Goal: Task Accomplishment & Management: Complete application form

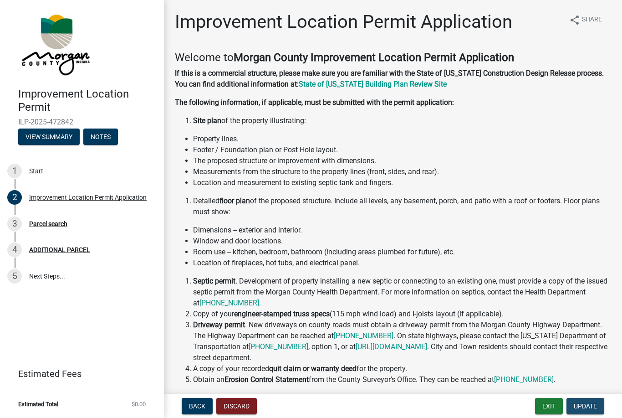
click at [597, 405] on button "Update" at bounding box center [585, 406] width 38 height 16
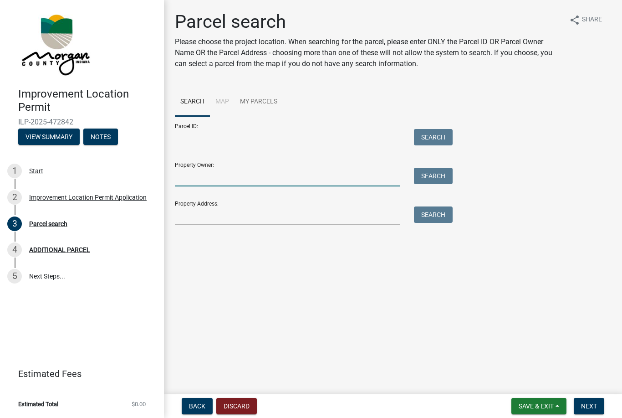
click at [260, 181] on input "Property Owner:" at bounding box center [287, 177] width 225 height 19
type input "Hoosier Housers"
click at [431, 175] on button "Search" at bounding box center [433, 176] width 39 height 16
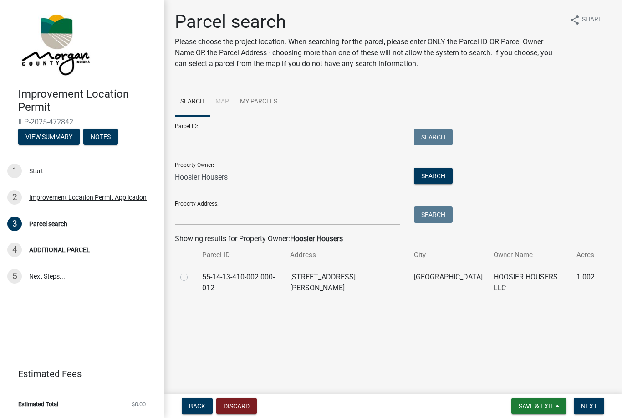
click at [191, 271] on label at bounding box center [191, 271] width 0 height 0
click at [191, 274] on input "radio" at bounding box center [194, 274] width 6 height 6
radio input "true"
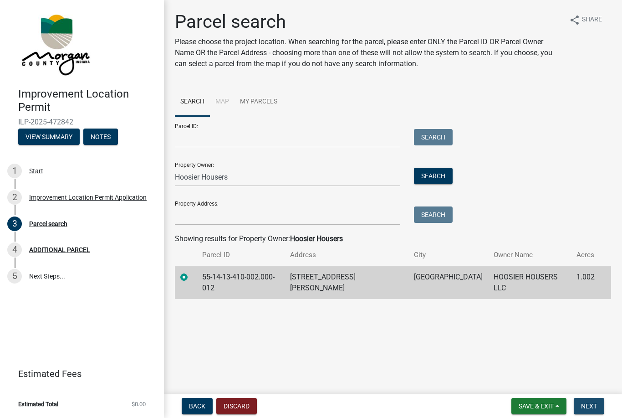
click at [596, 404] on span "Next" at bounding box center [589, 405] width 16 height 7
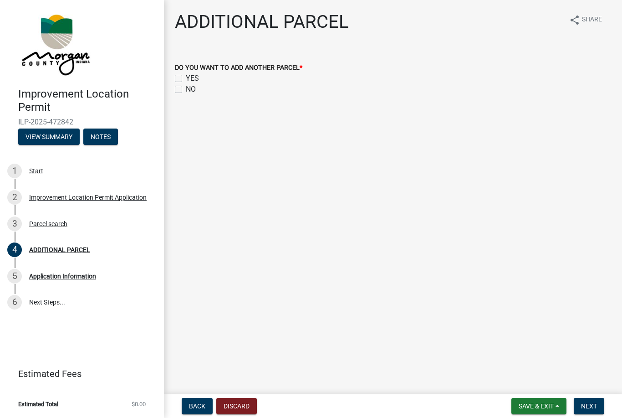
click at [186, 92] on label "NO" at bounding box center [191, 89] width 10 height 11
click at [186, 90] on input "NO" at bounding box center [189, 87] width 6 height 6
checkbox input "true"
checkbox input "false"
checkbox input "true"
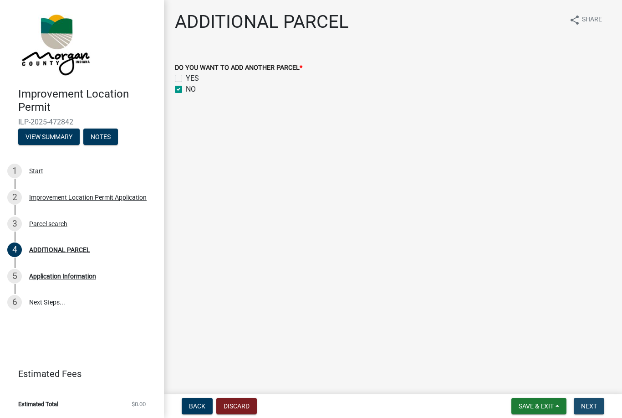
click at [598, 404] on button "Next" at bounding box center [589, 406] width 31 height 16
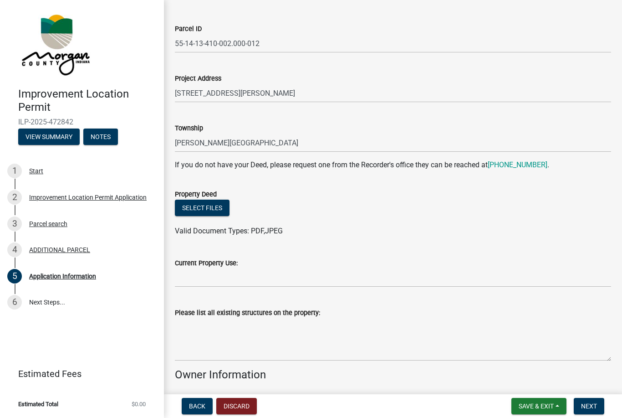
scroll to position [62, 0]
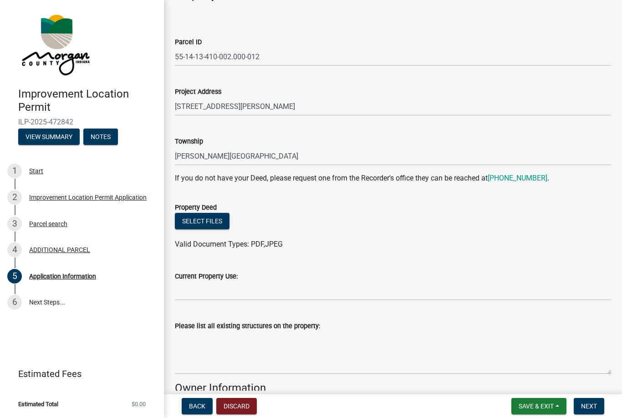
click at [212, 220] on button "Select files" at bounding box center [202, 221] width 55 height 16
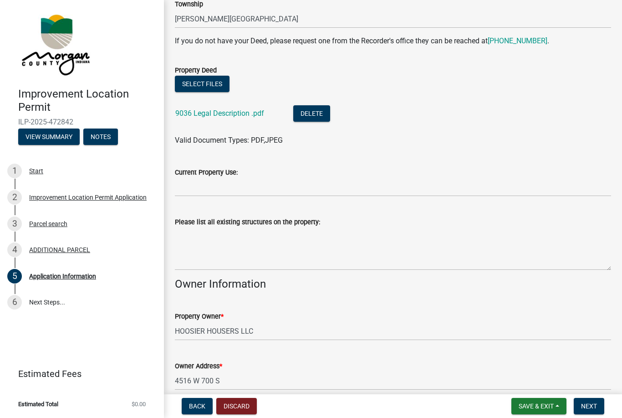
scroll to position [187, 0]
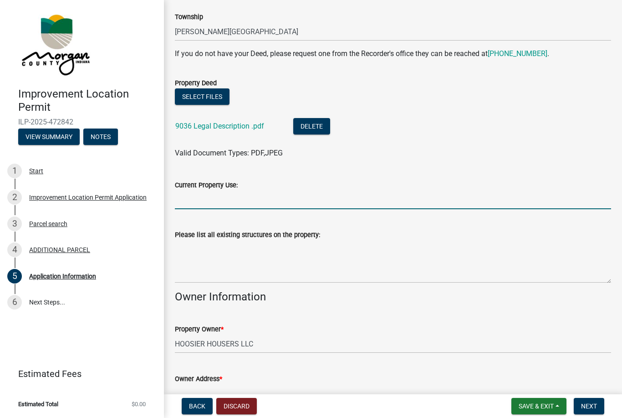
click at [587, 196] on input "Current Property Use:" at bounding box center [393, 199] width 436 height 19
type input "E"
type input "Vacant Residential Lot"
click at [289, 274] on textarea "Please list all existing structures on the property:" at bounding box center [393, 261] width 436 height 43
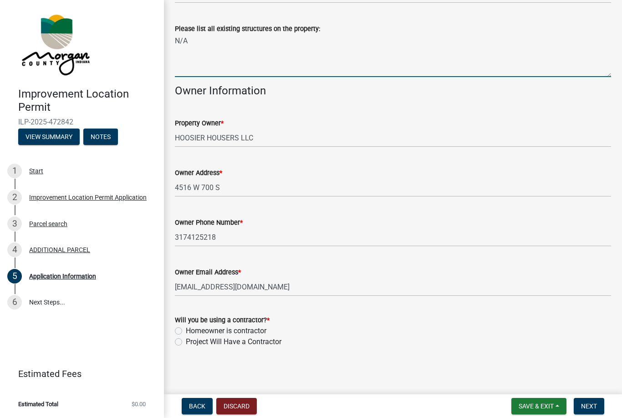
scroll to position [392, 0]
type textarea "N/A"
click at [186, 332] on label "Homeowner is contractor" at bounding box center [226, 331] width 81 height 11
click at [186, 332] on input "Homeowner is contractor" at bounding box center [189, 329] width 6 height 6
radio input "true"
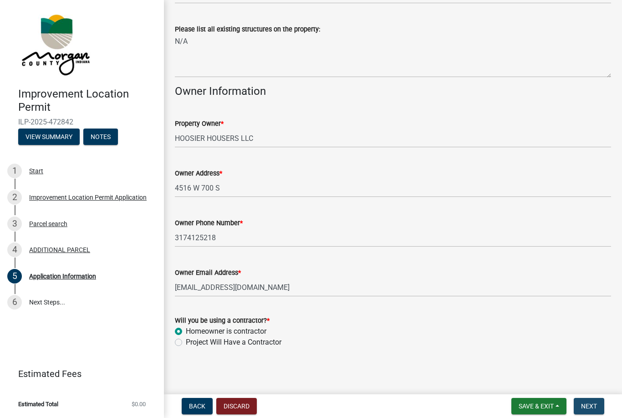
click at [593, 404] on span "Next" at bounding box center [589, 405] width 16 height 7
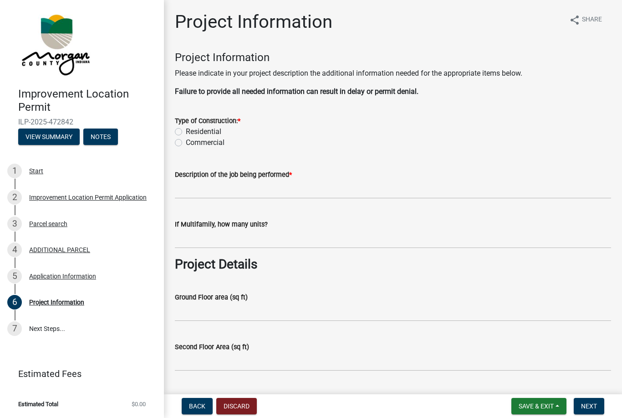
click at [186, 129] on label "Residential" at bounding box center [204, 131] width 36 height 11
click at [186, 129] on input "Residential" at bounding box center [189, 129] width 6 height 6
radio input "true"
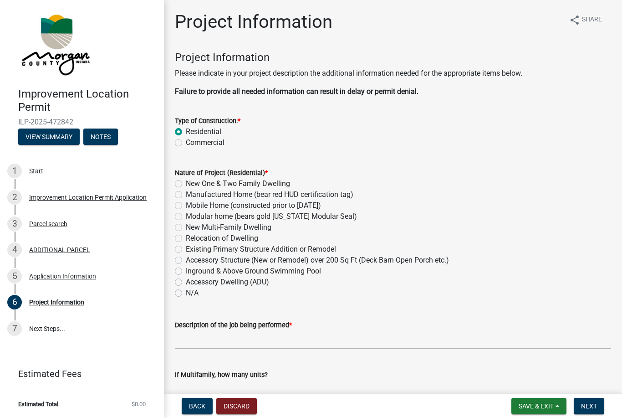
click at [186, 183] on label "New One & Two Family Dwelling" at bounding box center [238, 183] width 104 height 11
click at [186, 183] on input "New One & Two Family Dwelling" at bounding box center [189, 181] width 6 height 6
radio input "true"
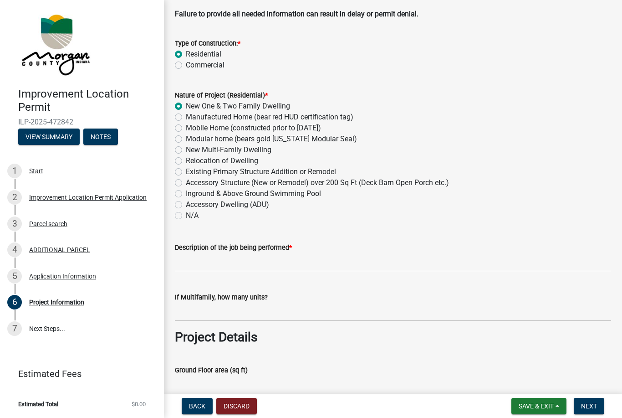
scroll to position [81, 0]
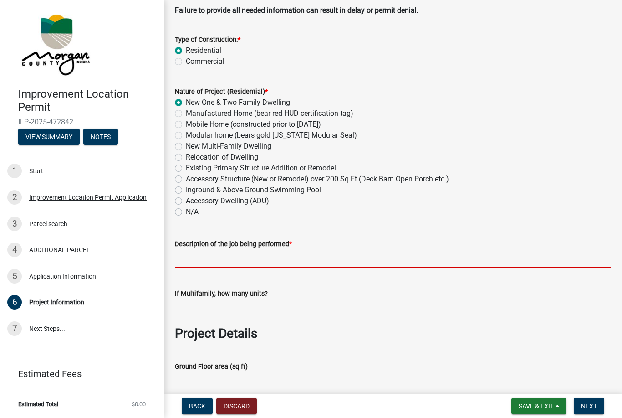
click at [549, 261] on input "Description of the job being performed *" at bounding box center [393, 258] width 436 height 19
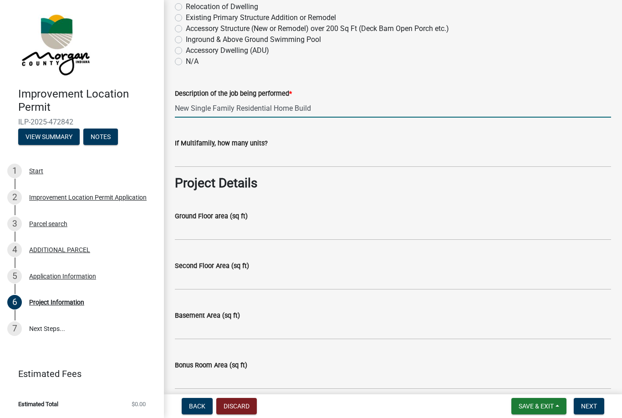
scroll to position [238, 0]
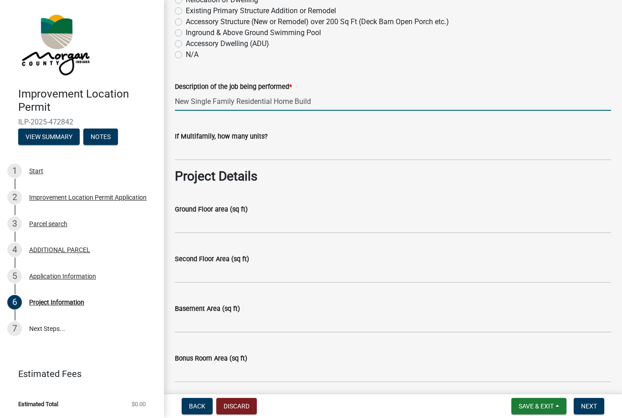
type input "New Single Family Residential Home Build"
click at [310, 371] on input "Bonus Room Area (sq ft)" at bounding box center [393, 372] width 436 height 19
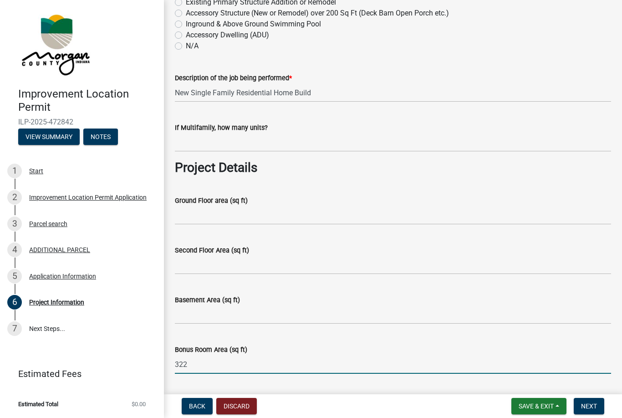
scroll to position [246, 0]
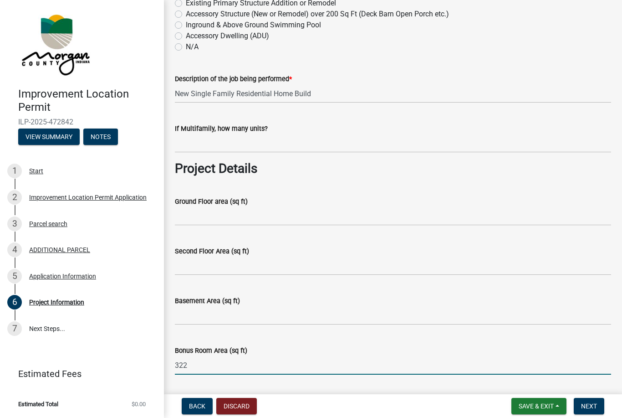
type input "322"
click at [249, 216] on input "Ground Floor area (sq ft)" at bounding box center [393, 216] width 436 height 19
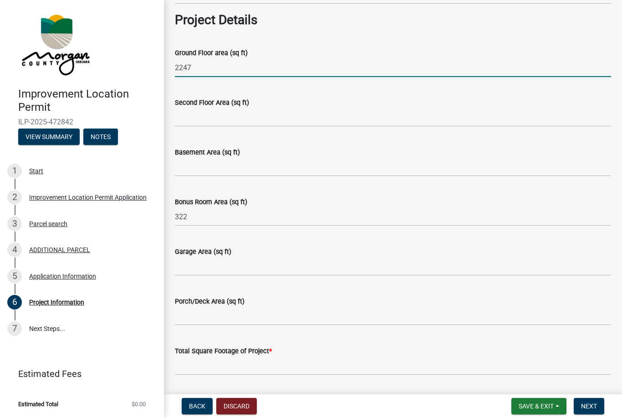
scroll to position [391, 0]
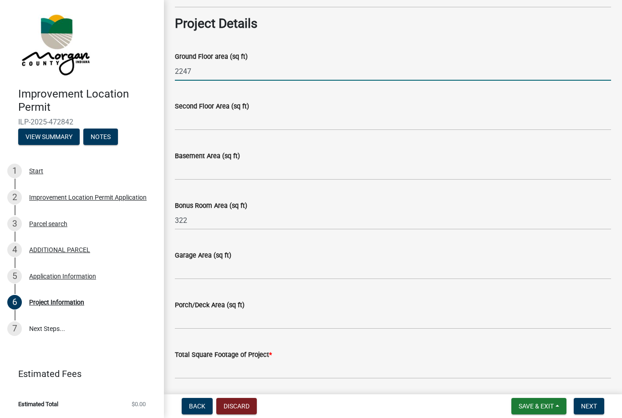
type input "2247"
click at [256, 269] on input "Garage Area (sq ft)" at bounding box center [393, 269] width 436 height 19
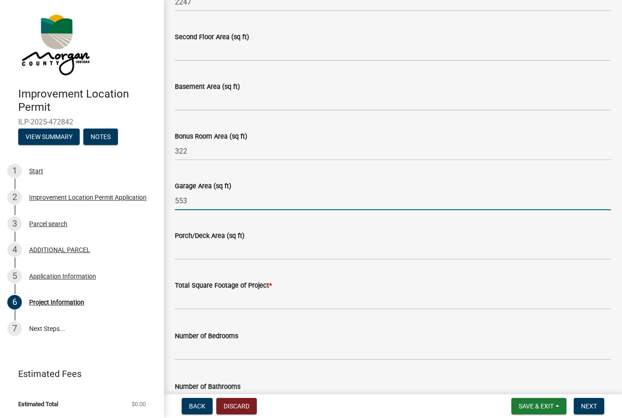
scroll to position [469, 0]
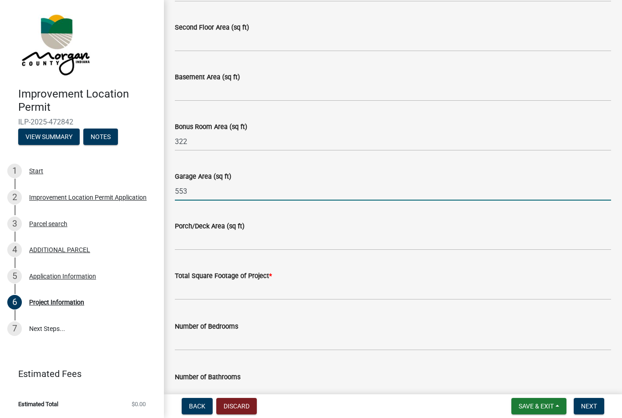
type input "553"
click at [354, 293] on input "text" at bounding box center [393, 290] width 436 height 19
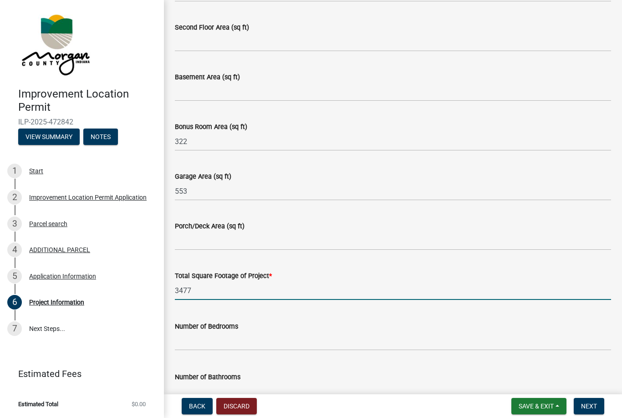
type input "3477"
click at [263, 241] on input "Porch/Deck Area (sq ft)" at bounding box center [393, 240] width 436 height 19
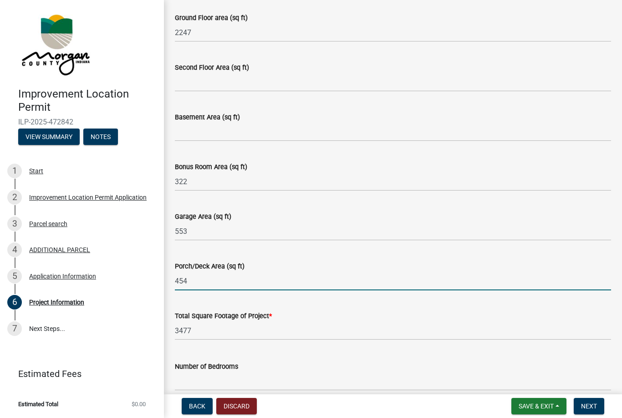
scroll to position [431, 0]
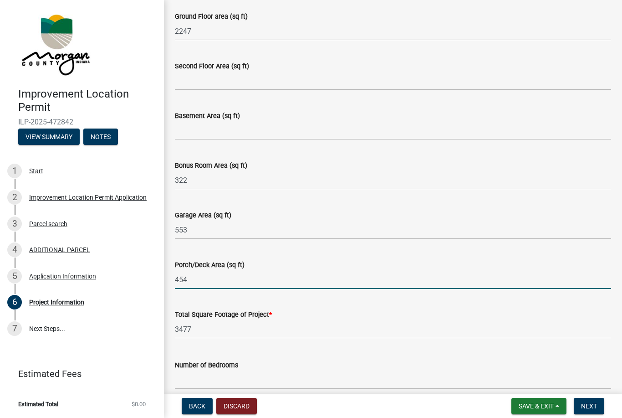
type input "454"
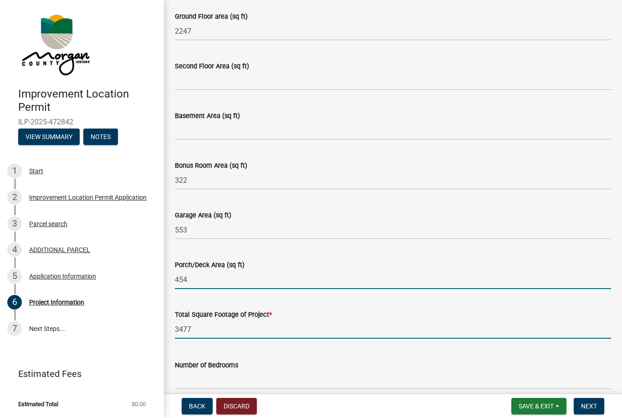
click at [271, 336] on input "3477" at bounding box center [393, 329] width 436 height 19
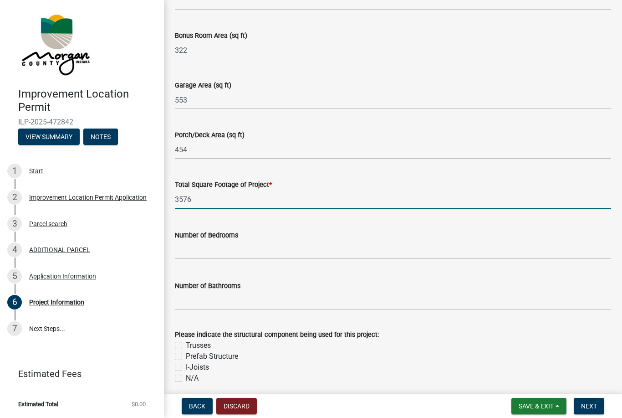
scroll to position [566, 0]
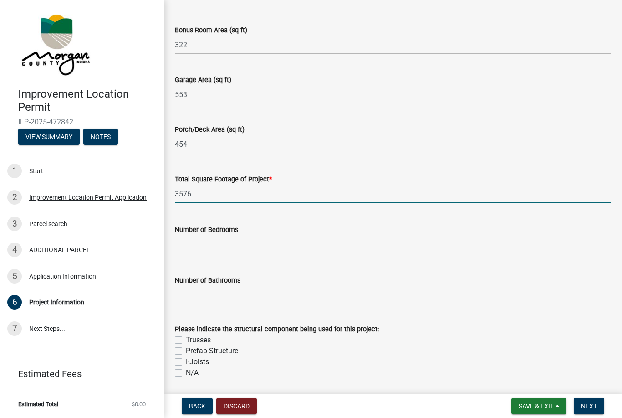
type input "3576"
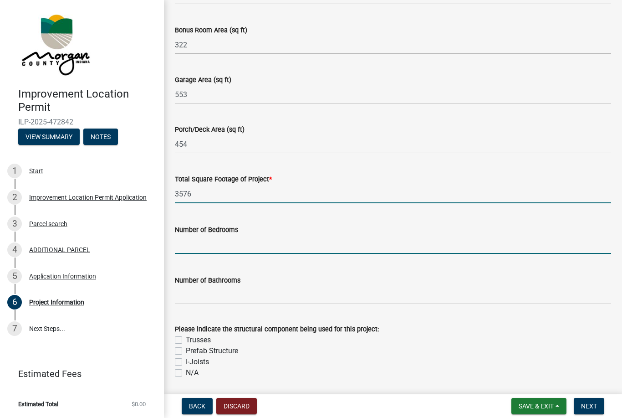
click at [301, 247] on input "text" at bounding box center [393, 244] width 436 height 19
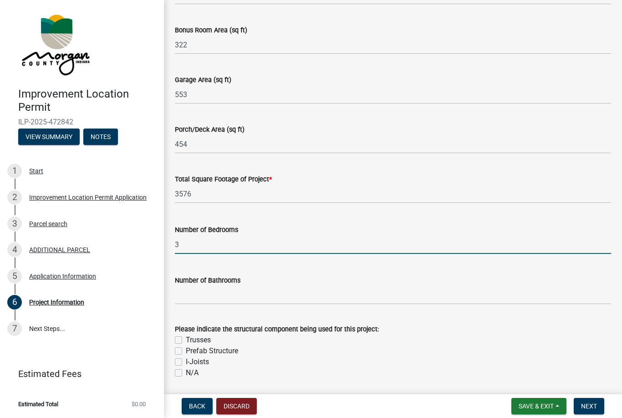
type input "3"
click at [329, 296] on input "text" at bounding box center [393, 295] width 436 height 19
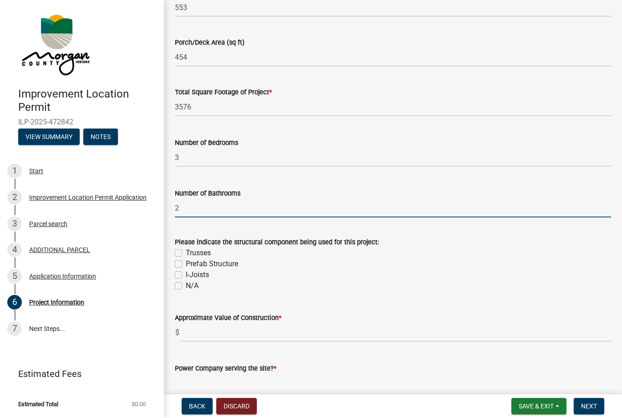
scroll to position [687, 0]
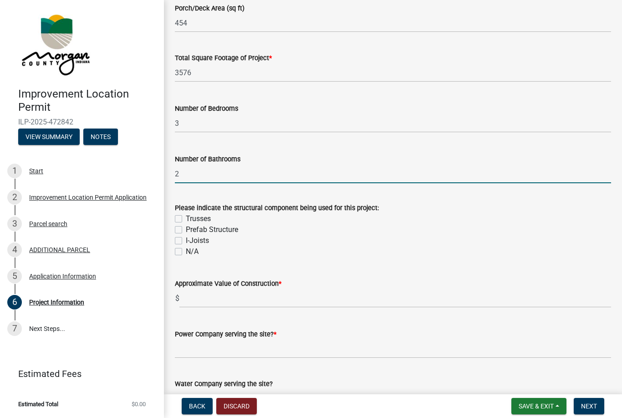
type input "2"
click at [186, 218] on label "Trusses" at bounding box center [198, 218] width 25 height 11
click at [186, 218] on input "Trusses" at bounding box center [189, 216] width 6 height 6
checkbox input "true"
checkbox input "false"
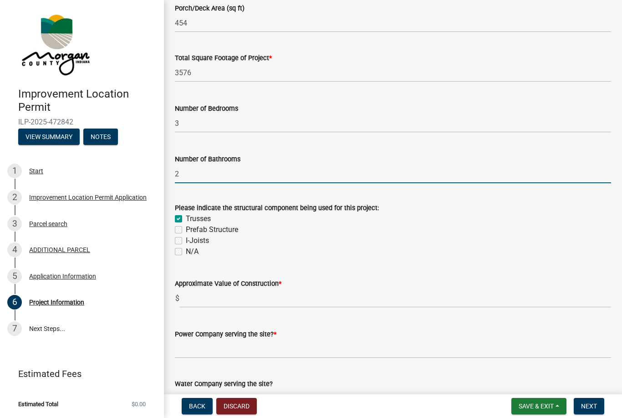
checkbox input "false"
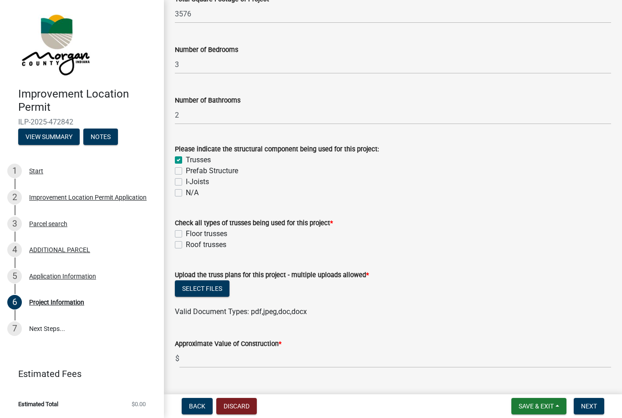
scroll to position [748, 0]
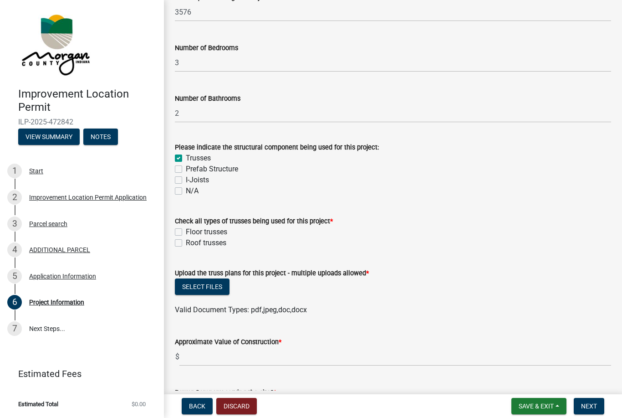
click at [186, 244] on label "Roof trusses" at bounding box center [206, 242] width 41 height 11
click at [186, 243] on input "Roof trusses" at bounding box center [189, 240] width 6 height 6
checkbox input "true"
checkbox input "false"
checkbox input "true"
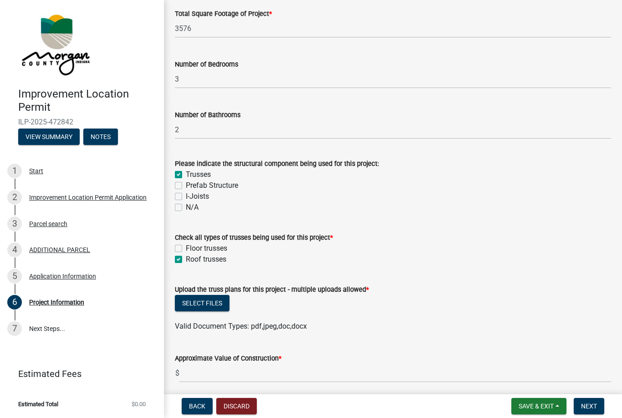
scroll to position [730, 0]
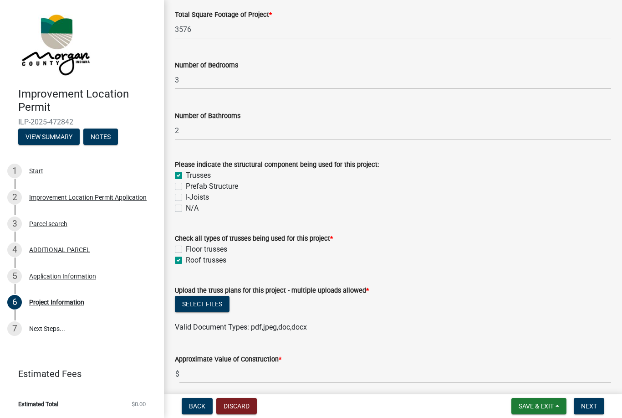
click at [216, 304] on button "Select files" at bounding box center [202, 304] width 55 height 16
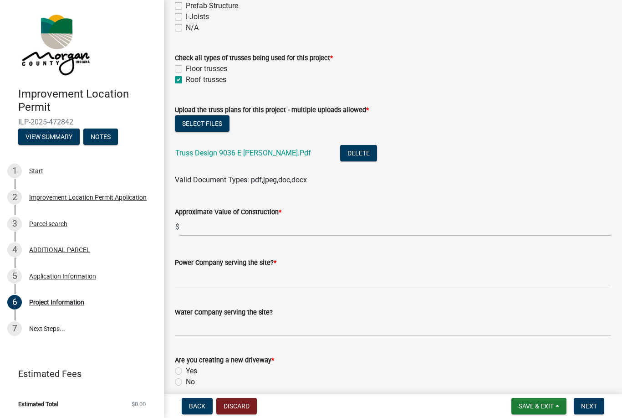
scroll to position [912, 0]
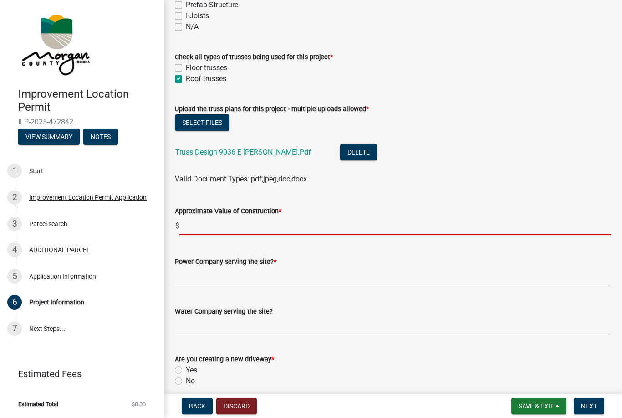
click at [578, 234] on input "text" at bounding box center [395, 225] width 432 height 19
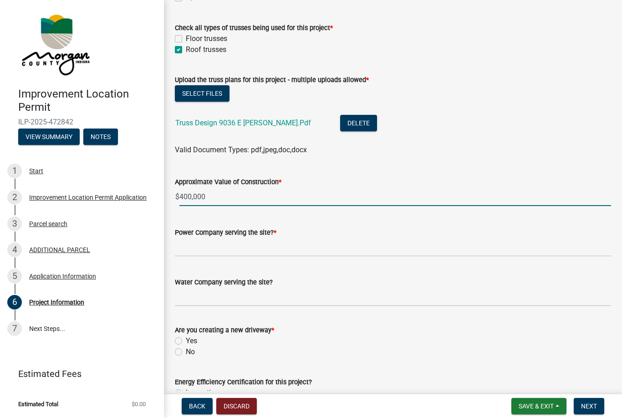
scroll to position [946, 0]
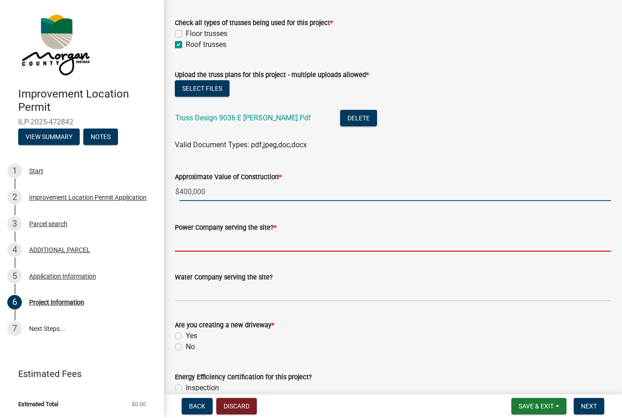
click at [576, 245] on input "Power Company serving the site? *" at bounding box center [393, 242] width 436 height 19
type input "400000"
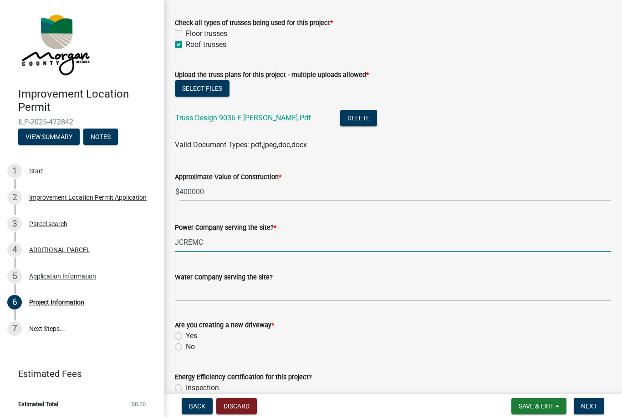
type input "JCREMC"
click at [184, 333] on div "Yes" at bounding box center [393, 335] width 436 height 11
click at [186, 333] on label "Yes" at bounding box center [191, 335] width 11 height 11
click at [186, 333] on input "Yes" at bounding box center [189, 333] width 6 height 6
radio input "true"
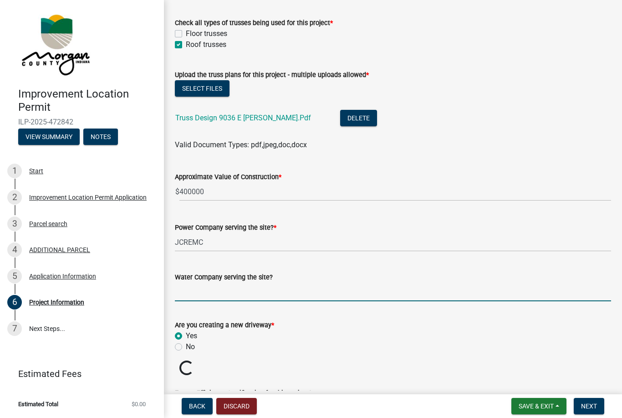
click at [237, 292] on input "Water Company serving the site?" at bounding box center [393, 291] width 436 height 19
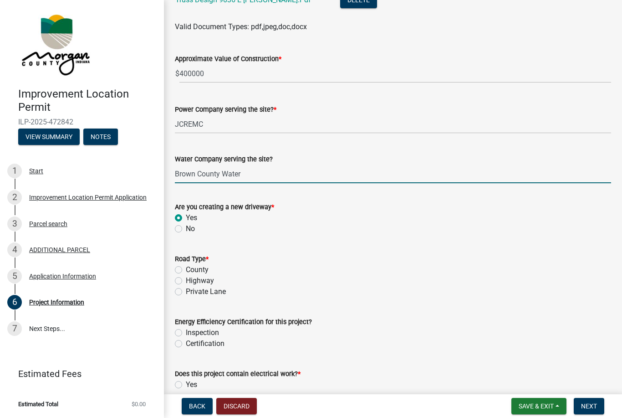
scroll to position [1087, 0]
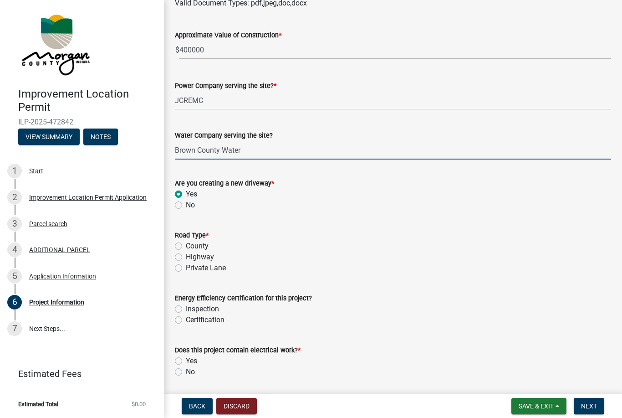
type input "Brown County Water"
click at [187, 271] on label "Private Lane" at bounding box center [206, 267] width 40 height 11
click at [187, 268] on input "Private Lane" at bounding box center [189, 265] width 6 height 6
radio input "true"
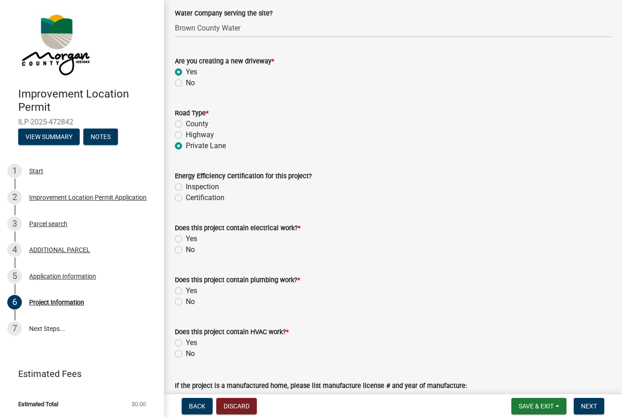
scroll to position [1210, 0]
click at [186, 237] on label "Yes" at bounding box center [191, 238] width 11 height 11
click at [186, 237] on input "Yes" at bounding box center [189, 236] width 6 height 6
radio input "true"
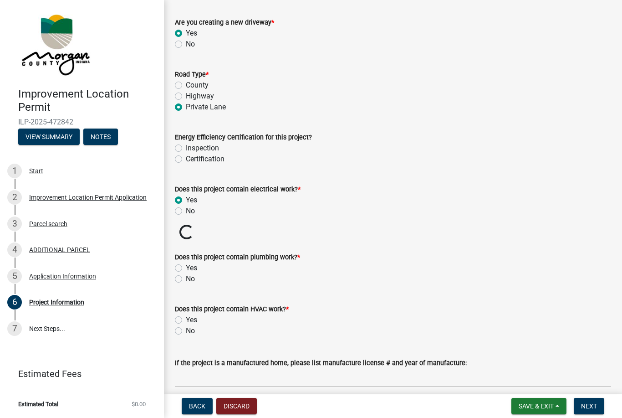
scroll to position [1263, 0]
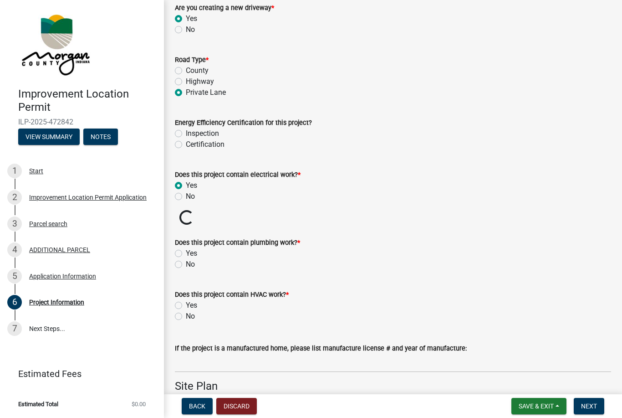
click at [186, 253] on label "Yes" at bounding box center [191, 253] width 11 height 11
click at [186, 253] on input "Yes" at bounding box center [189, 251] width 6 height 6
radio input "true"
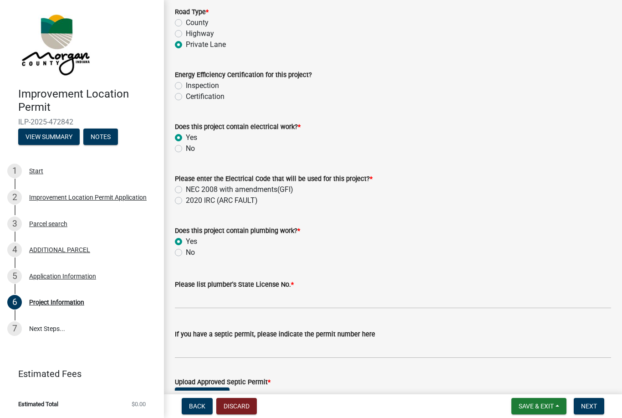
scroll to position [1310, 0]
click at [186, 189] on label "NEC 2008 with amendments(GFI)" at bounding box center [239, 189] width 107 height 11
click at [186, 189] on input "NEC 2008 with amendments(GFI)" at bounding box center [189, 187] width 6 height 6
radio input "true"
click at [186, 199] on label "2020 IRC (ARC FAULT)" at bounding box center [222, 200] width 72 height 11
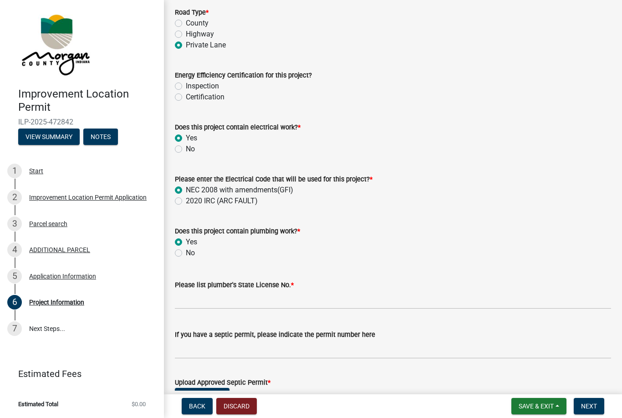
click at [186, 199] on input "2020 IRC (ARC FAULT)" at bounding box center [189, 198] width 6 height 6
radio input "true"
click at [186, 189] on label "NEC 2008 with amendments(GFI)" at bounding box center [239, 189] width 107 height 11
click at [186, 189] on input "NEC 2008 with amendments(GFI)" at bounding box center [189, 187] width 6 height 6
radio input "true"
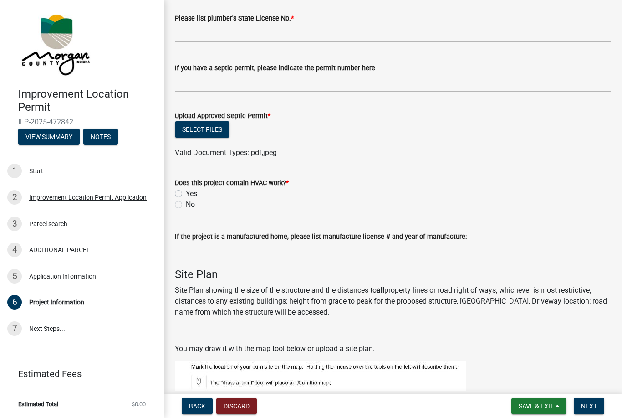
scroll to position [1572, 0]
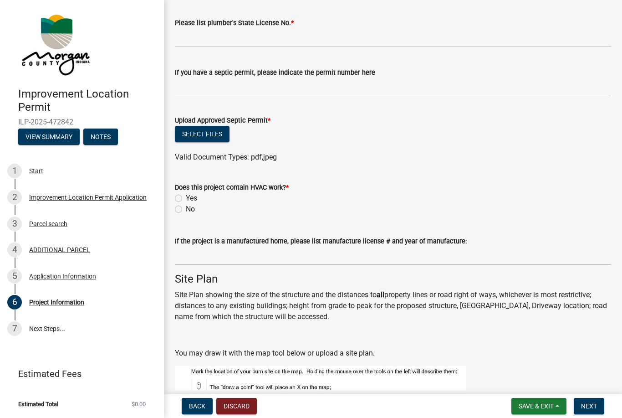
click at [186, 194] on label "Yes" at bounding box center [191, 198] width 11 height 11
click at [186, 194] on input "Yes" at bounding box center [189, 196] width 6 height 6
radio input "true"
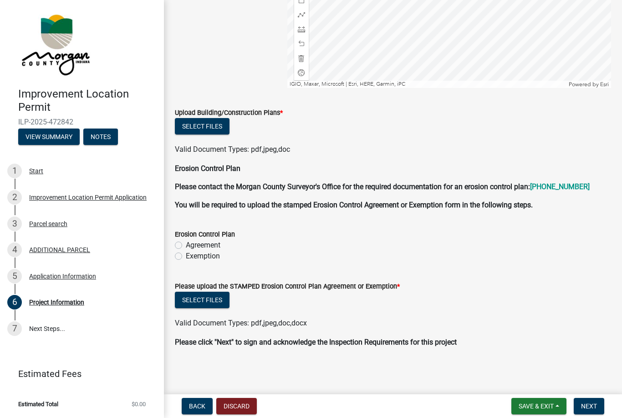
scroll to position [2184, 0]
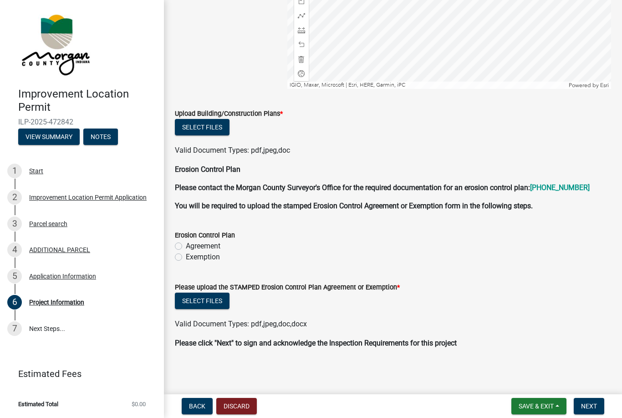
click at [186, 255] on label "Exemption" at bounding box center [203, 256] width 34 height 11
click at [186, 255] on input "Exemption" at bounding box center [189, 254] width 6 height 6
radio input "true"
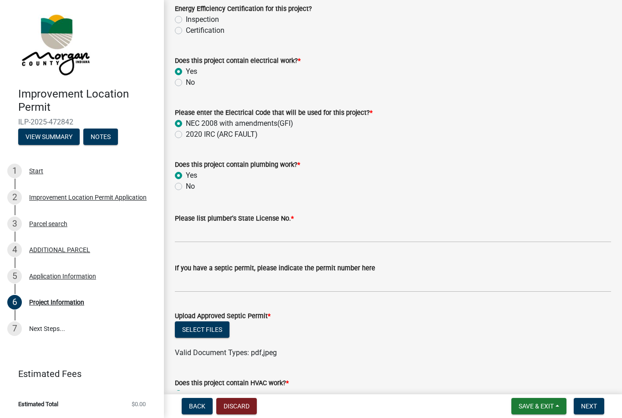
scroll to position [1374, 0]
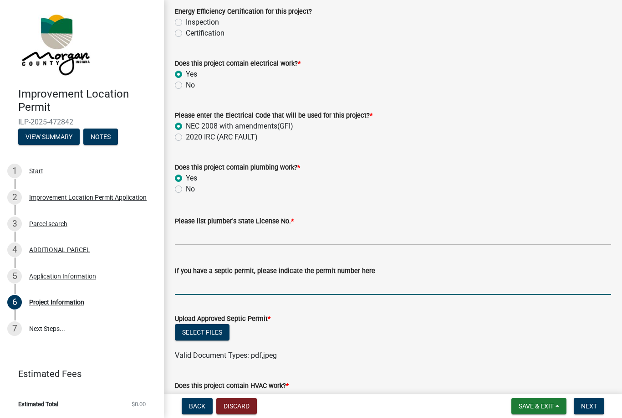
click at [506, 289] on input "If you have a septic permit, please indicate the permit number here" at bounding box center [393, 285] width 436 height 19
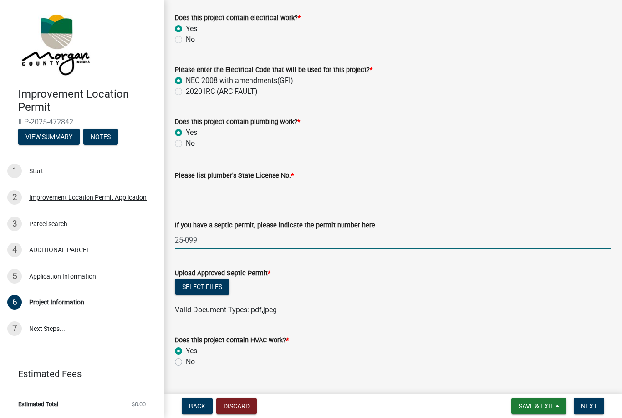
scroll to position [1429, 0]
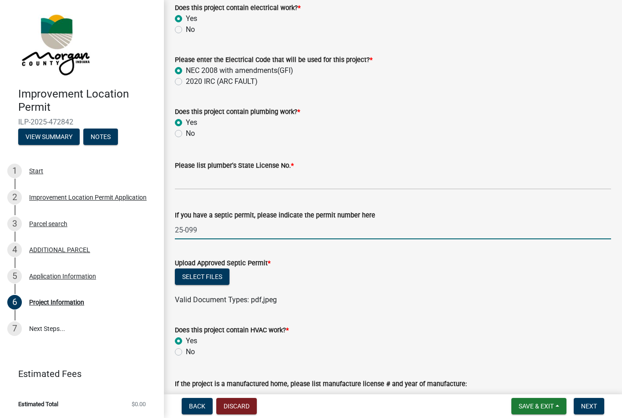
type input "25-099"
click at [219, 280] on button "Select files" at bounding box center [202, 276] width 55 height 16
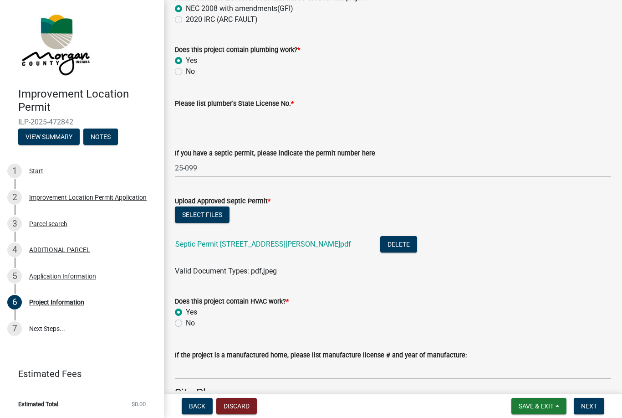
scroll to position [1485, 0]
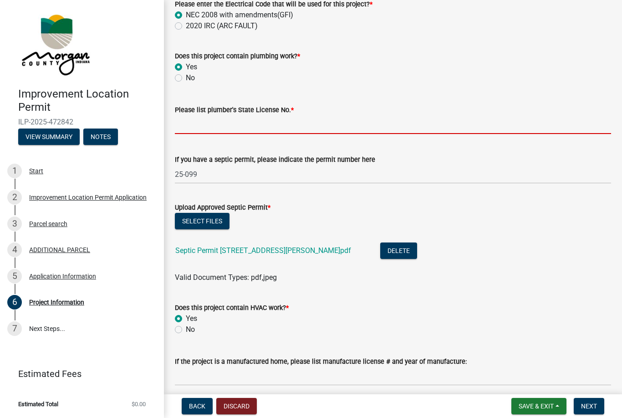
click at [322, 121] on input "Please list plumber's State License No. *" at bounding box center [393, 124] width 436 height 19
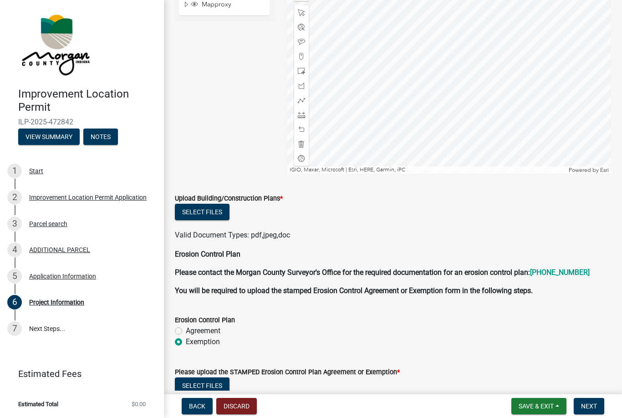
scroll to position [2132, 0]
type input "PC19500000"
click at [218, 211] on button "Select files" at bounding box center [202, 212] width 55 height 16
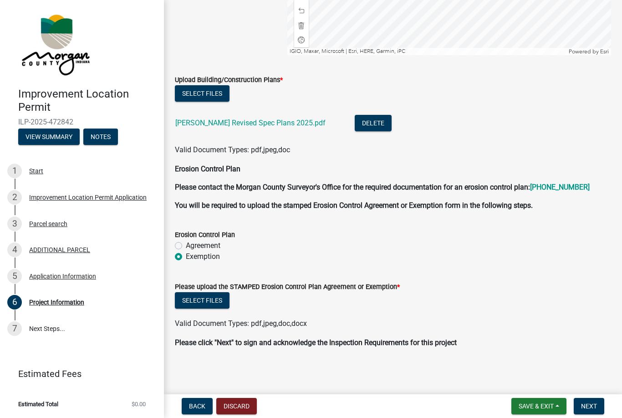
scroll to position [2251, 0]
click at [212, 302] on button "Select files" at bounding box center [202, 300] width 55 height 16
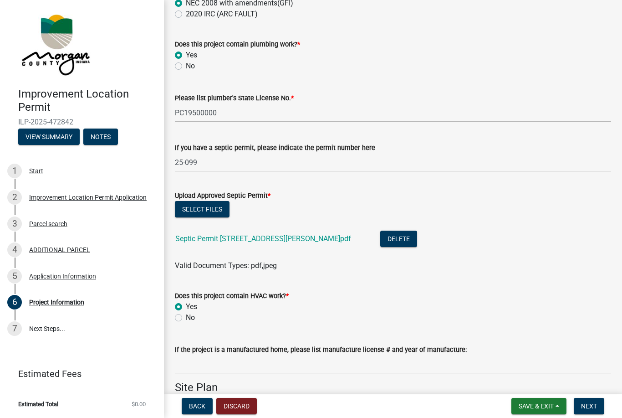
scroll to position [1496, 0]
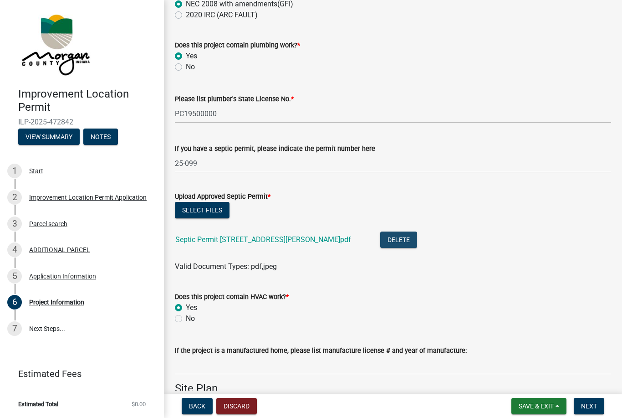
click at [380, 240] on button "Delete" at bounding box center [398, 239] width 37 height 16
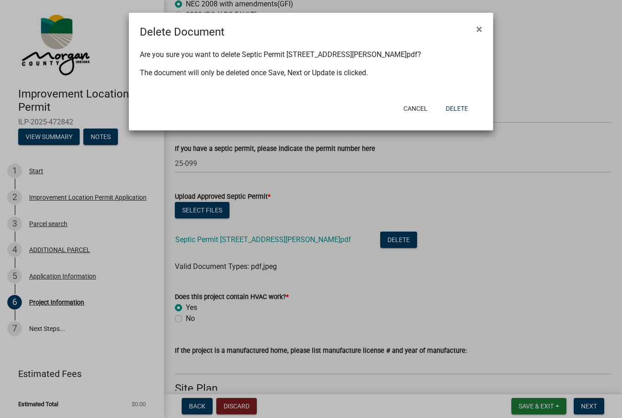
click at [464, 110] on button "Delete" at bounding box center [457, 108] width 37 height 16
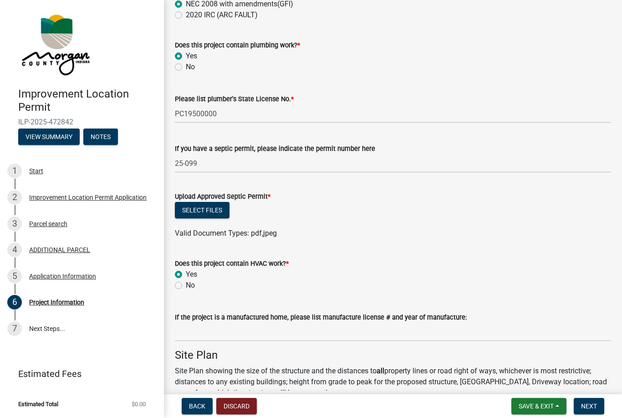
click at [219, 212] on button "Select files" at bounding box center [202, 210] width 55 height 16
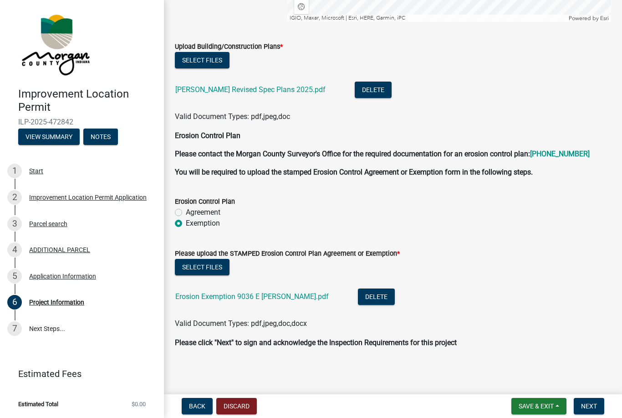
scroll to position [2284, 0]
click at [592, 409] on span "Next" at bounding box center [589, 405] width 16 height 7
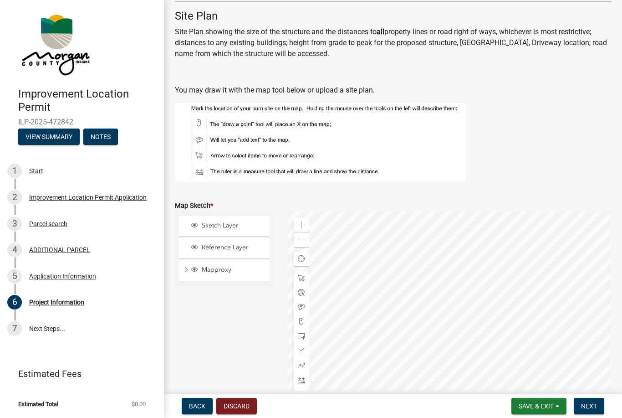
scroll to position [1870, 0]
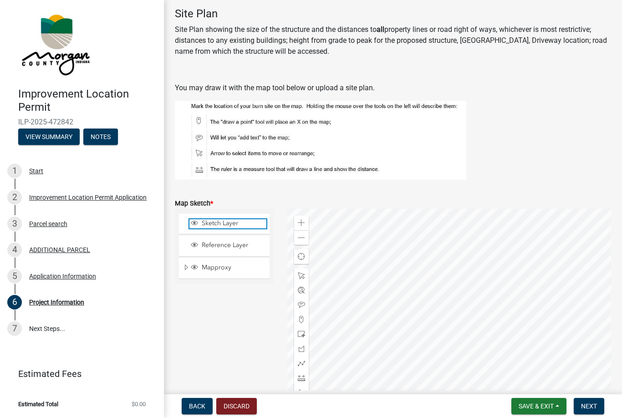
click at [247, 219] on span "Sketch Layer" at bounding box center [232, 223] width 67 height 8
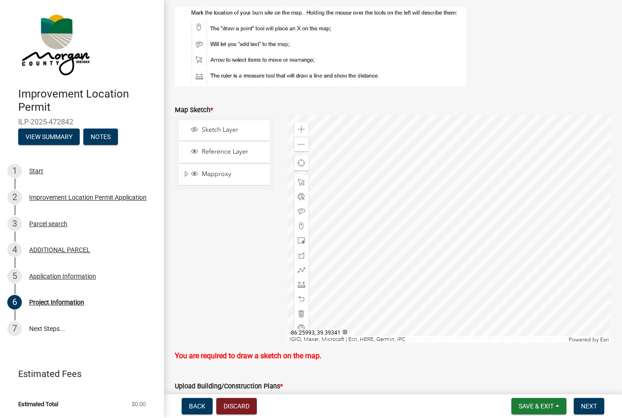
scroll to position [1960, 0]
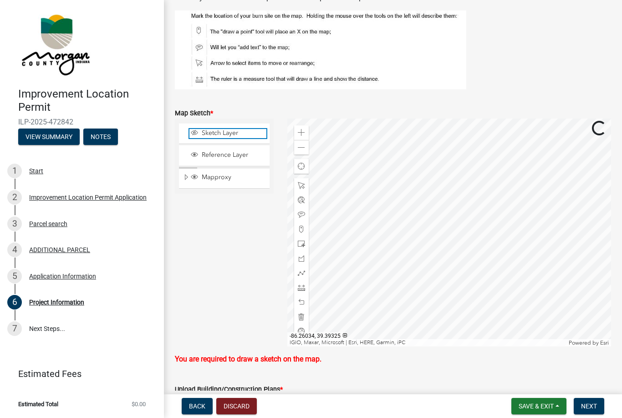
click at [248, 132] on span "Sketch Layer" at bounding box center [232, 133] width 67 height 8
click at [305, 184] on span at bounding box center [301, 185] width 7 height 7
click at [306, 213] on div at bounding box center [301, 214] width 15 height 15
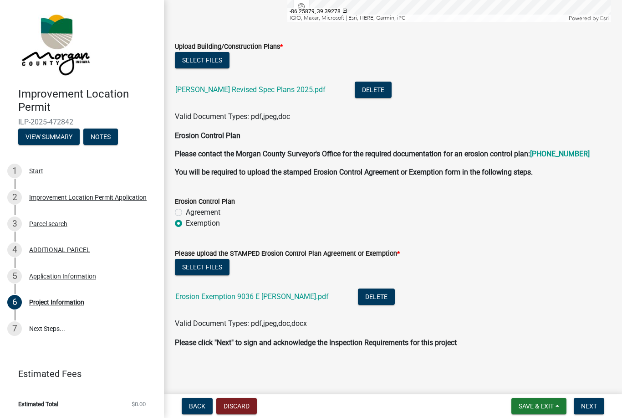
scroll to position [2284, 0]
click at [594, 405] on span "Next" at bounding box center [589, 405] width 16 height 7
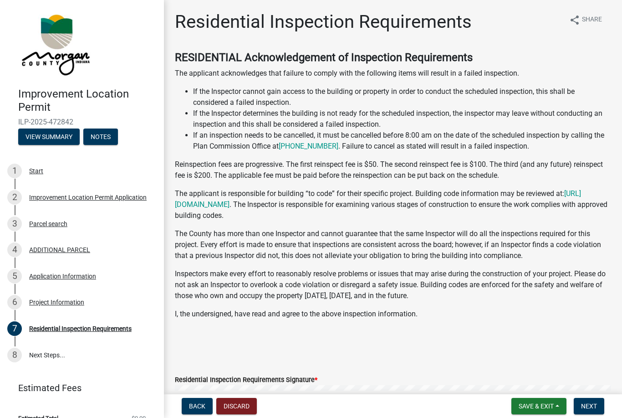
click at [228, 203] on link "[URL][DOMAIN_NAME]" at bounding box center [378, 199] width 406 height 20
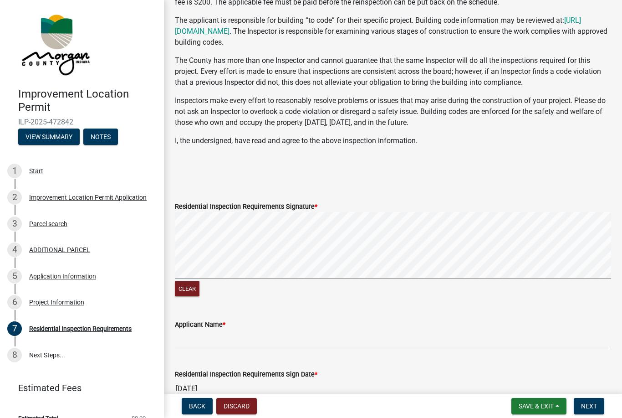
scroll to position [179, 0]
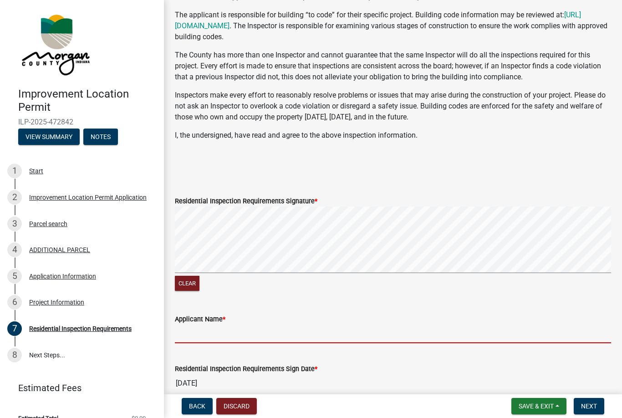
click at [372, 333] on input "Applicant Name *" at bounding box center [393, 333] width 436 height 19
type input "[PERSON_NAME]"
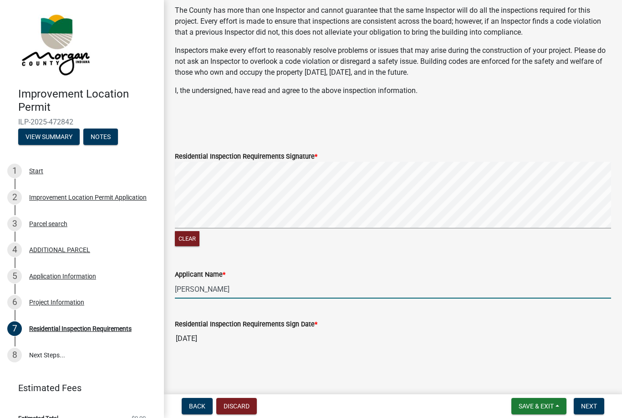
scroll to position [223, 0]
click at [580, 408] on button "Next" at bounding box center [589, 406] width 31 height 16
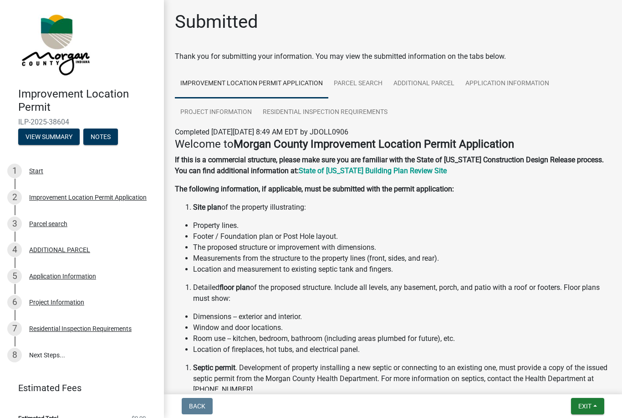
scroll to position [0, 0]
